Goal: Find contact information: Find contact information

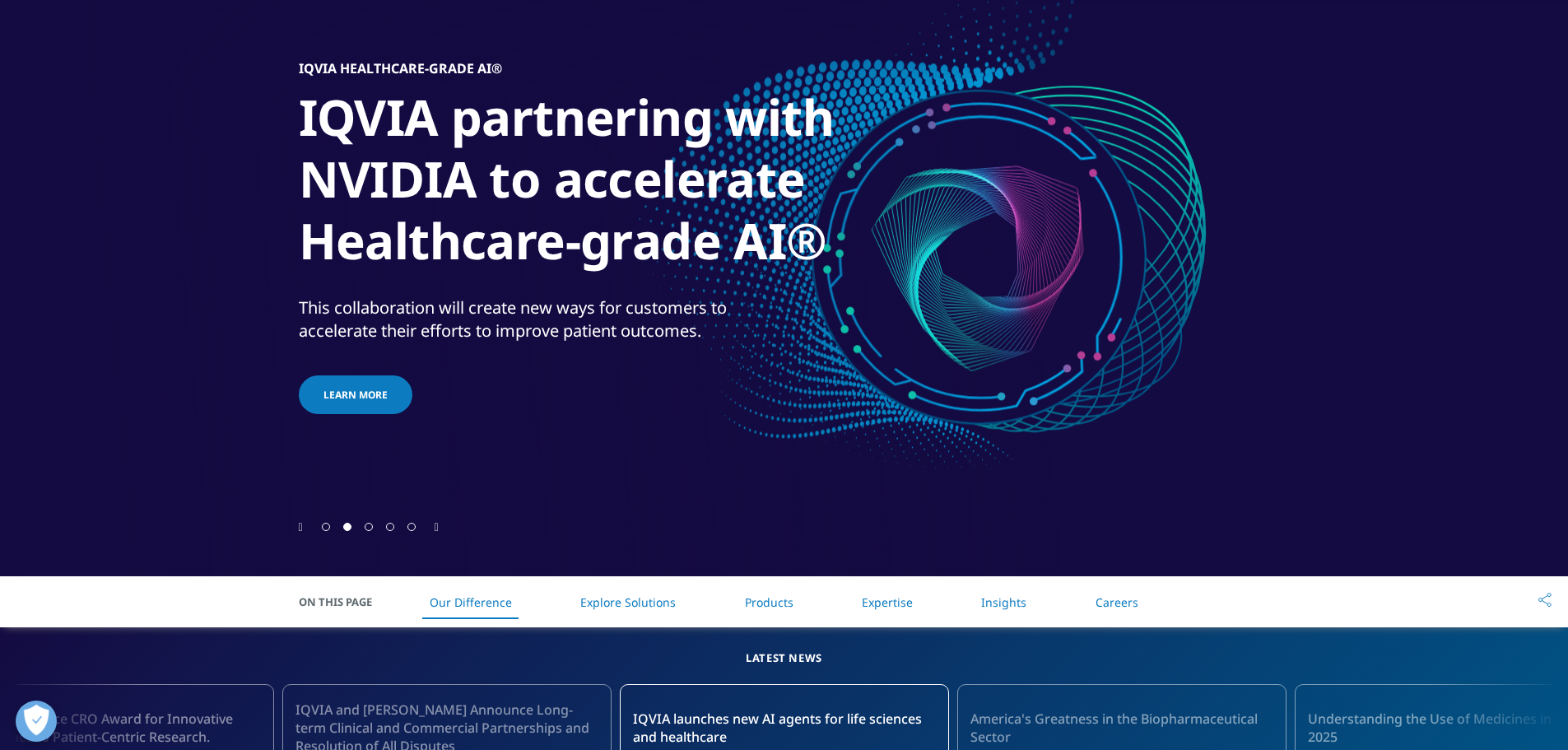
scroll to position [165, 0]
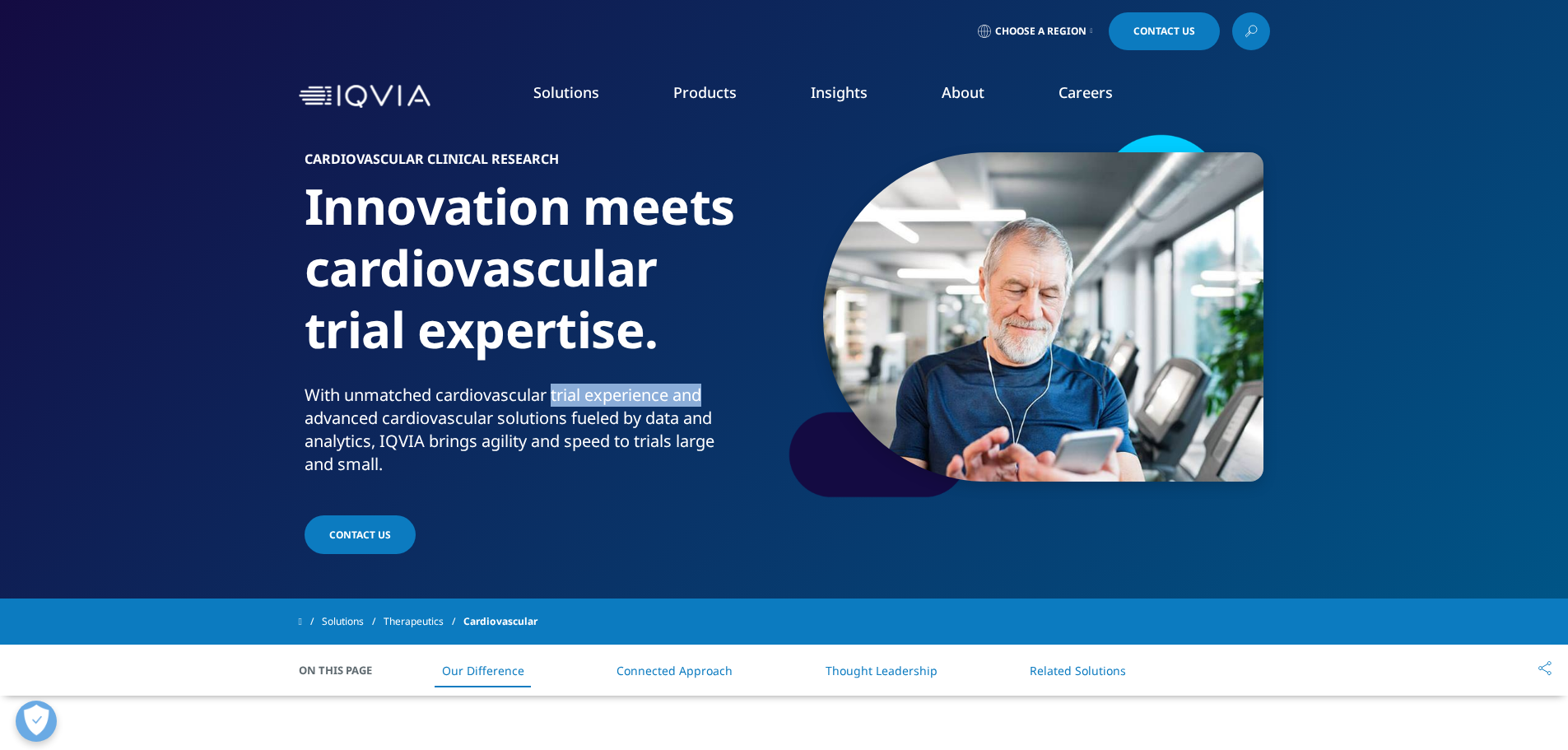
drag, startPoint x: 553, startPoint y: 398, endPoint x: 714, endPoint y: 400, distance: 161.0
click at [714, 400] on p "With unmatched cardiovascular trial experience and advanced cardiovascular solu…" at bounding box center [541, 434] width 473 height 102
click at [694, 428] on p "With unmatched cardiovascular trial experience and advanced cardiovascular solu…" at bounding box center [541, 434] width 473 height 102
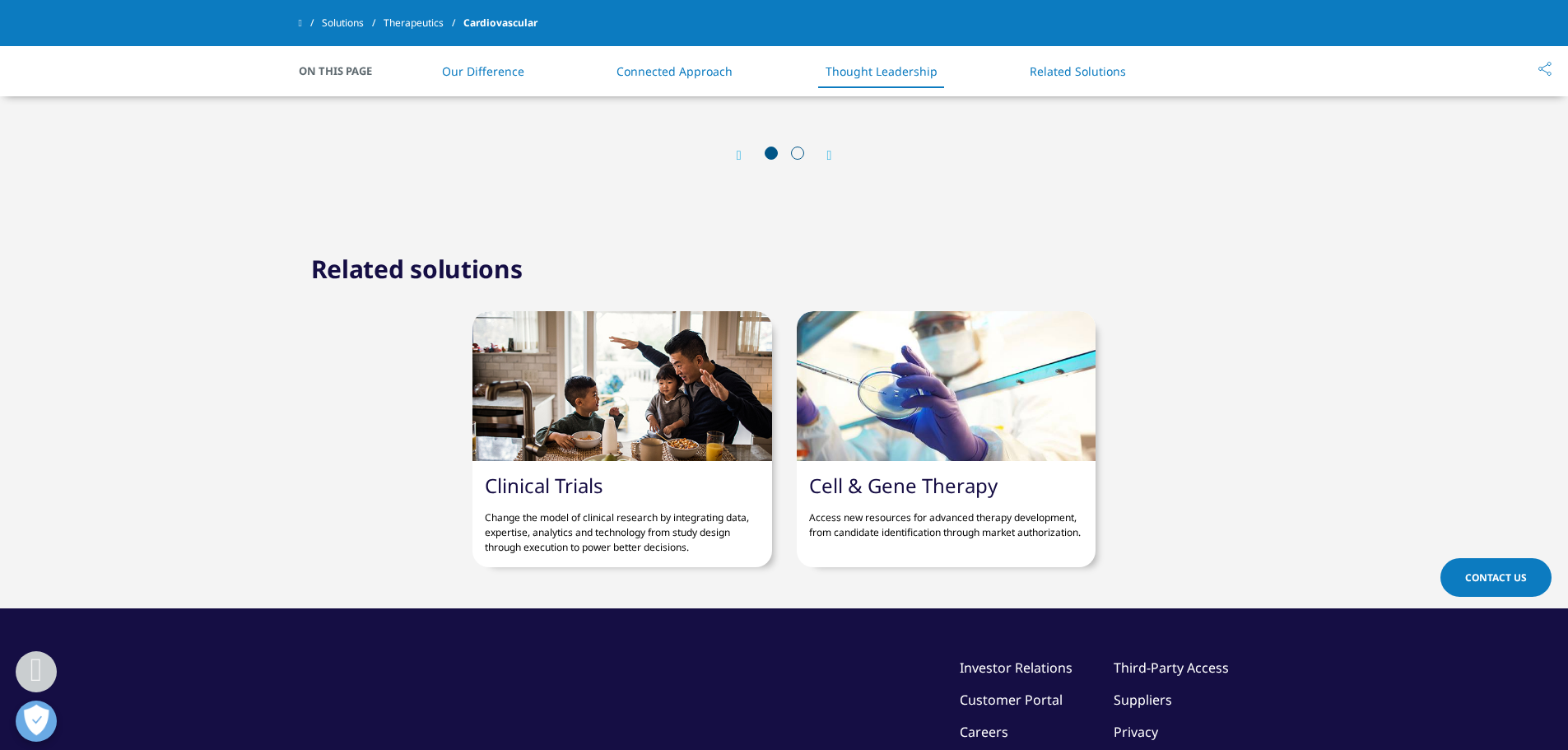
scroll to position [3740, 0]
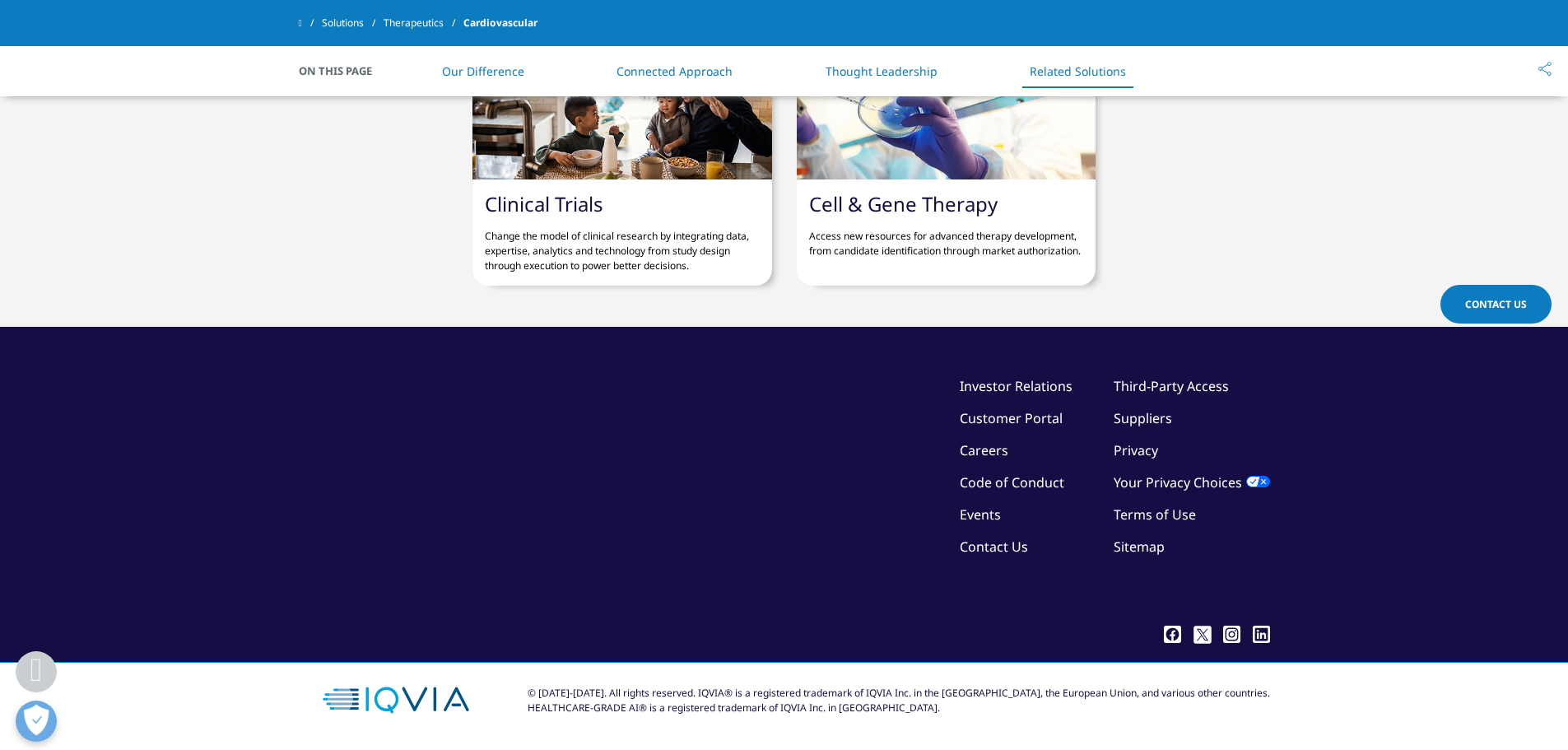
click at [1002, 553] on link "Contact Us" at bounding box center [994, 547] width 68 height 18
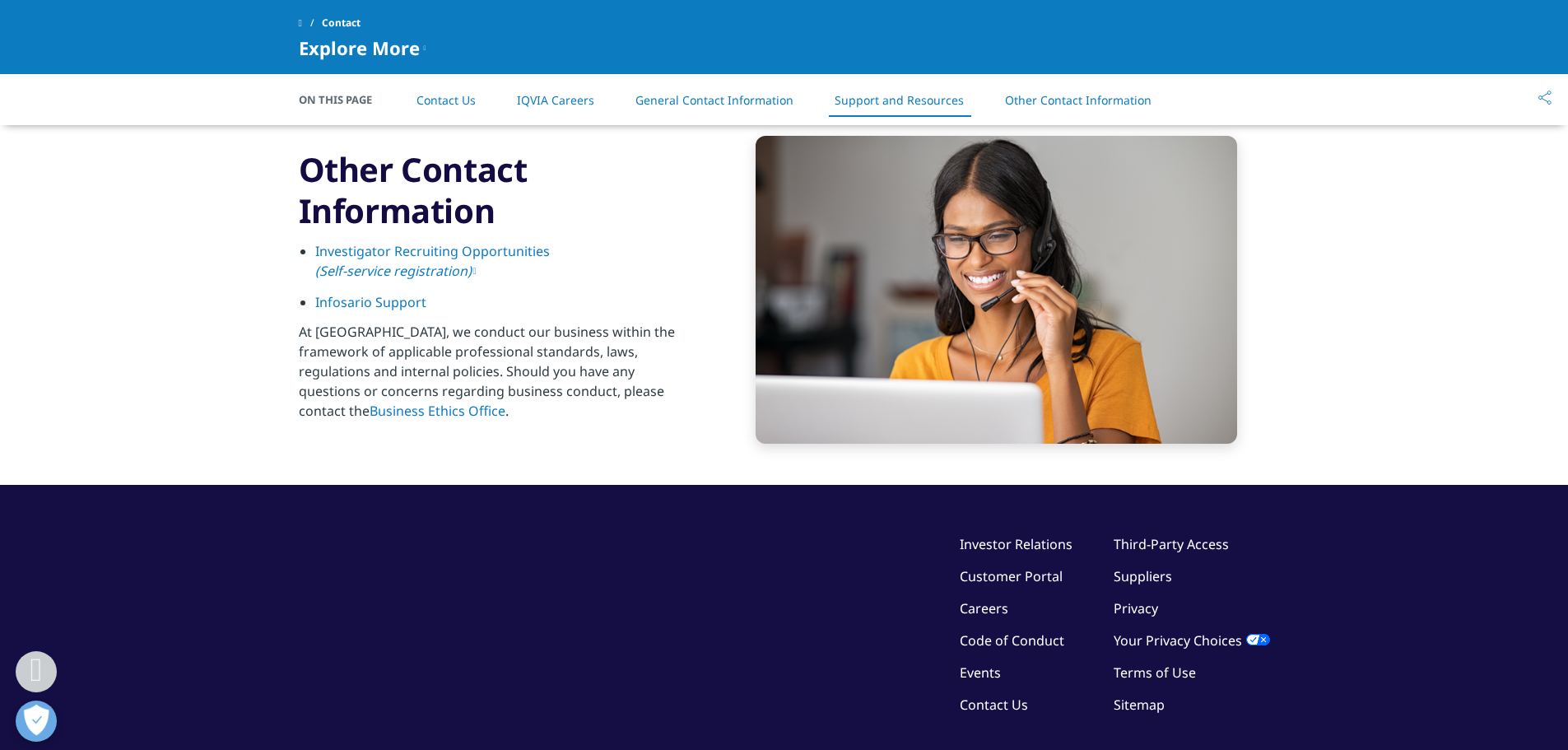
scroll to position [2679, 0]
